Goal: Obtain resource: Download file/media

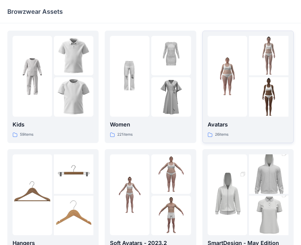
click at [237, 89] on img at bounding box center [228, 77] width 40 height 40
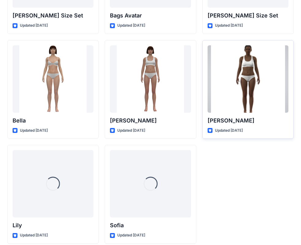
scroll to position [731, 0]
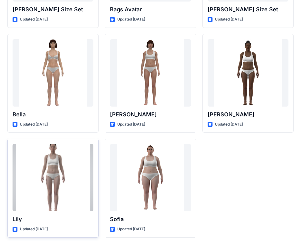
click at [64, 175] on div at bounding box center [53, 177] width 81 height 67
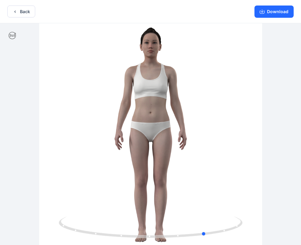
drag, startPoint x: 165, startPoint y: 159, endPoint x: 221, endPoint y: 177, distance: 58.8
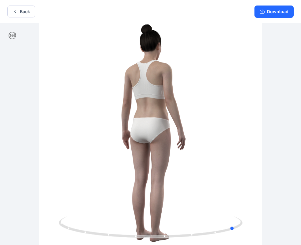
drag, startPoint x: 222, startPoint y: 177, endPoint x: 233, endPoint y: 192, distance: 18.6
click at [233, 192] on div at bounding box center [150, 134] width 301 height 223
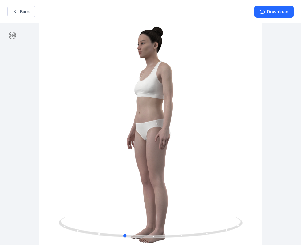
drag, startPoint x: 237, startPoint y: 187, endPoint x: 93, endPoint y: 186, distance: 144.5
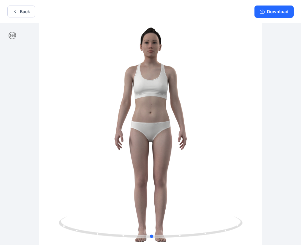
drag, startPoint x: 257, startPoint y: 160, endPoint x: 168, endPoint y: 170, distance: 89.4
click at [271, 14] on button "Download" at bounding box center [273, 12] width 39 height 12
click at [24, 12] on button "Back" at bounding box center [21, 12] width 28 height 12
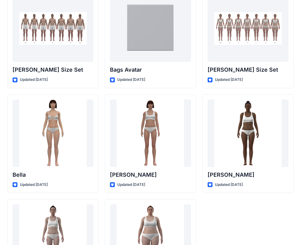
scroll to position [670, 0]
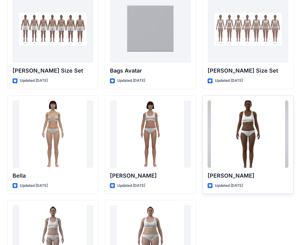
click at [257, 135] on div at bounding box center [248, 133] width 81 height 67
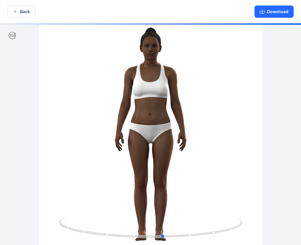
drag, startPoint x: 142, startPoint y: 220, endPoint x: 155, endPoint y: 209, distance: 16.5
click at [155, 209] on div at bounding box center [150, 134] width 301 height 223
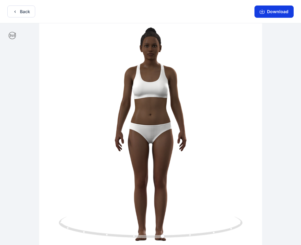
click at [266, 13] on button "Download" at bounding box center [273, 12] width 39 height 12
click at [28, 13] on button "Back" at bounding box center [21, 12] width 28 height 12
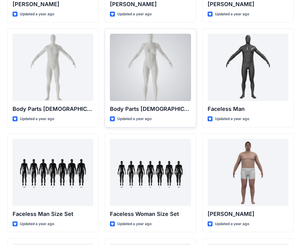
scroll to position [210, 0]
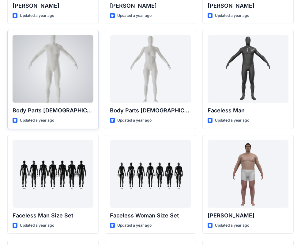
click at [44, 74] on div at bounding box center [53, 68] width 81 height 67
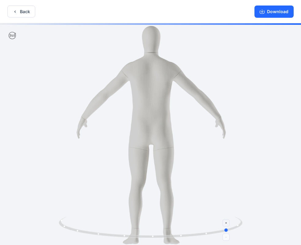
drag, startPoint x: 160, startPoint y: 232, endPoint x: 146, endPoint y: 224, distance: 15.9
click at [146, 224] on icon at bounding box center [151, 228] width 185 height 23
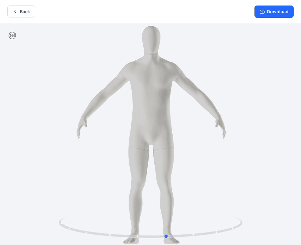
drag, startPoint x: 213, startPoint y: 120, endPoint x: 226, endPoint y: 121, distance: 13.2
click at [226, 121] on div at bounding box center [150, 134] width 301 height 223
click at [271, 16] on button "Download" at bounding box center [273, 12] width 39 height 12
click at [29, 12] on button "Back" at bounding box center [21, 12] width 28 height 12
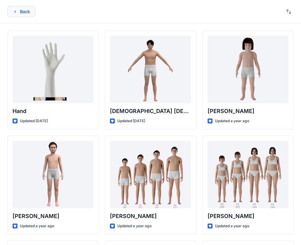
click at [26, 12] on button "Back" at bounding box center [21, 11] width 28 height 11
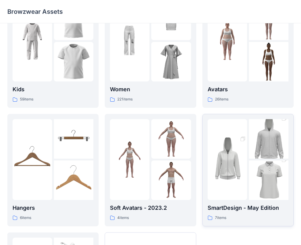
scroll to position [61, 0]
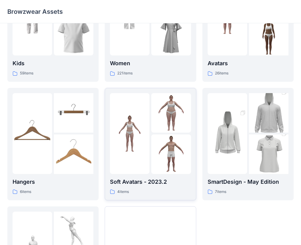
click at [159, 146] on img at bounding box center [171, 154] width 40 height 40
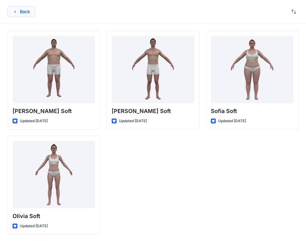
click at [26, 13] on button "Back" at bounding box center [21, 11] width 28 height 11
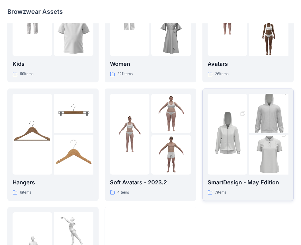
scroll to position [152, 0]
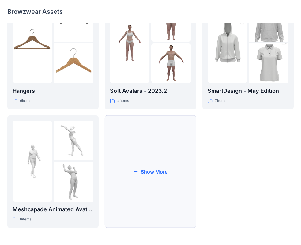
click at [145, 158] on button "Show More" at bounding box center [150, 171] width 91 height 112
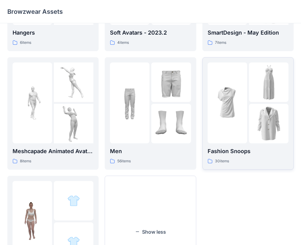
scroll to position [270, 0]
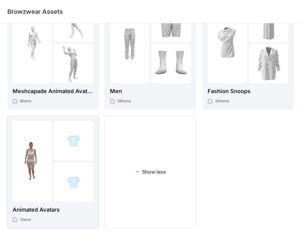
click at [32, 166] on img at bounding box center [33, 161] width 40 height 40
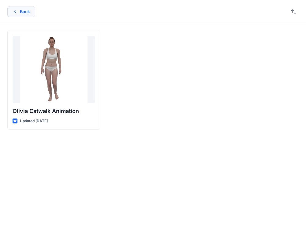
click at [26, 14] on button "Back" at bounding box center [21, 11] width 28 height 11
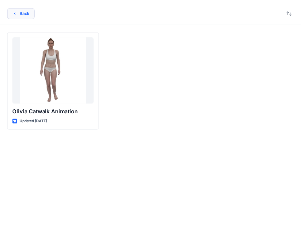
scroll to position [270, 0]
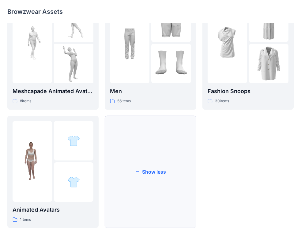
click at [165, 171] on button "Show less" at bounding box center [150, 172] width 91 height 112
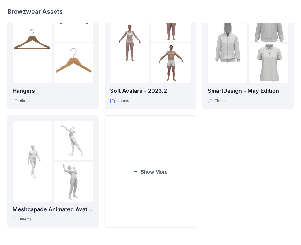
scroll to position [152, 0]
click at [65, 160] on div at bounding box center [74, 161] width 40 height 81
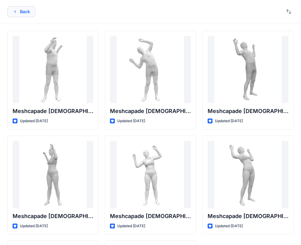
click at [24, 16] on button "Back" at bounding box center [21, 11] width 28 height 11
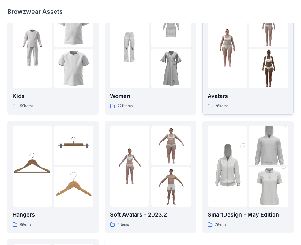
scroll to position [31, 0]
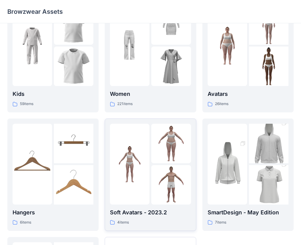
click at [154, 145] on img at bounding box center [171, 144] width 40 height 40
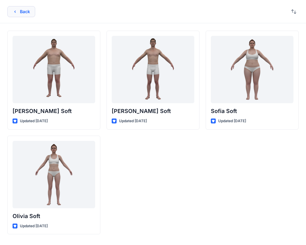
click at [12, 14] on button "Back" at bounding box center [21, 11] width 28 height 11
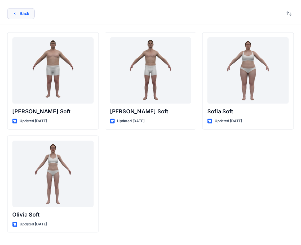
scroll to position [31, 0]
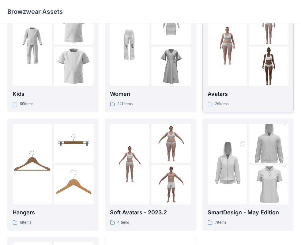
click at [259, 64] on img at bounding box center [269, 67] width 40 height 40
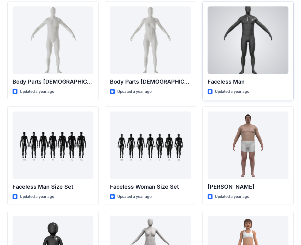
scroll to position [245, 0]
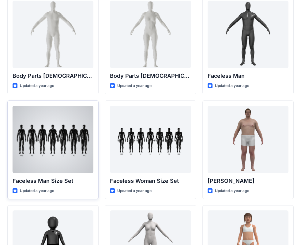
click at [65, 148] on div at bounding box center [53, 139] width 81 height 67
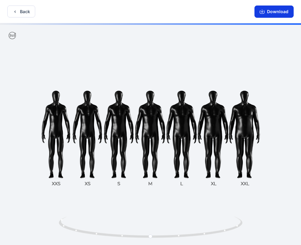
click at [278, 13] on button "Download" at bounding box center [273, 12] width 39 height 12
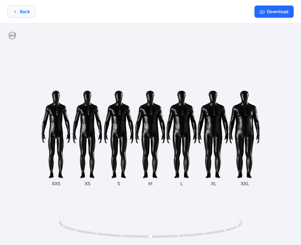
click at [30, 9] on button "Back" at bounding box center [21, 12] width 28 height 12
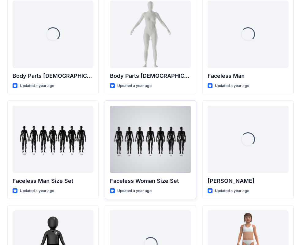
click at [145, 177] on p "Faceless Woman Size Set" at bounding box center [150, 181] width 81 height 9
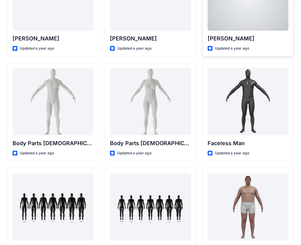
scroll to position [184, 0]
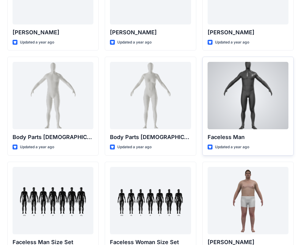
click at [257, 118] on div at bounding box center [248, 95] width 81 height 67
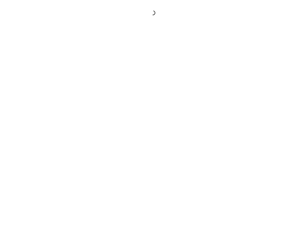
click at [257, 118] on div at bounding box center [153, 122] width 306 height 245
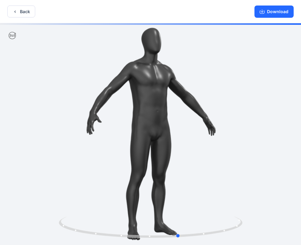
drag, startPoint x: 148, startPoint y: 201, endPoint x: 168, endPoint y: 197, distance: 21.0
click at [169, 197] on div at bounding box center [150, 134] width 301 height 223
click at [269, 14] on button "Download" at bounding box center [273, 12] width 39 height 12
click at [20, 12] on button "Back" at bounding box center [21, 12] width 28 height 12
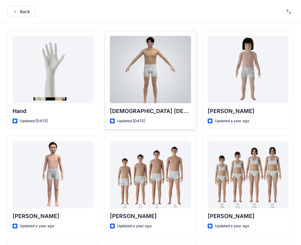
click at [143, 82] on div at bounding box center [150, 69] width 81 height 67
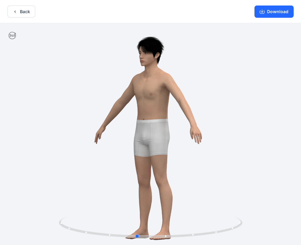
drag, startPoint x: 154, startPoint y: 121, endPoint x: 126, endPoint y: 126, distance: 29.1
click at [126, 126] on div at bounding box center [150, 134] width 301 height 223
click at [270, 17] on button "Download" at bounding box center [273, 12] width 39 height 12
